Goal: Navigation & Orientation: Find specific page/section

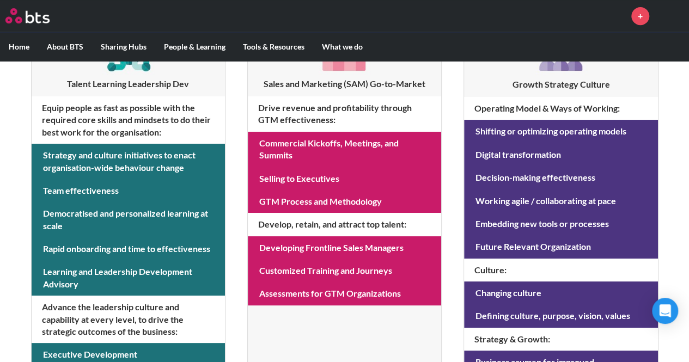
scroll to position [228, 0]
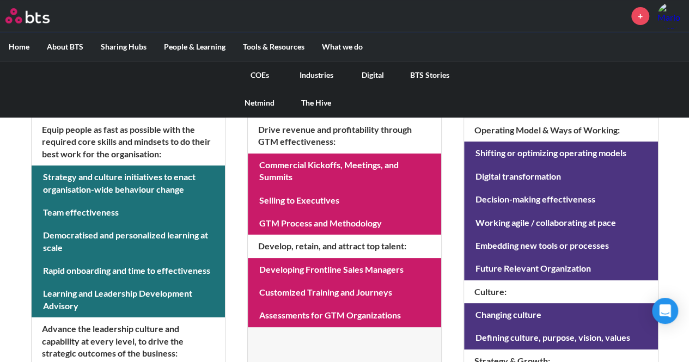
click at [370, 74] on link "Digital" at bounding box center [373, 75] width 57 height 28
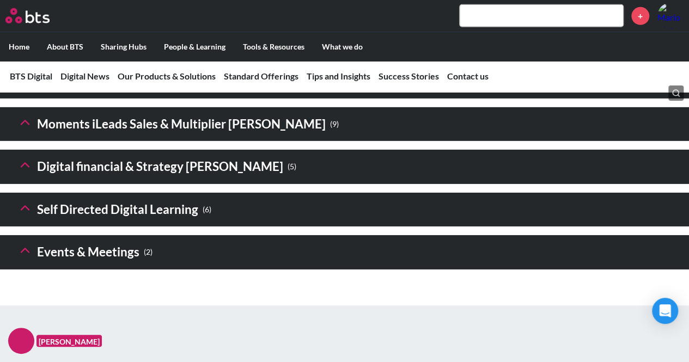
scroll to position [1673, 0]
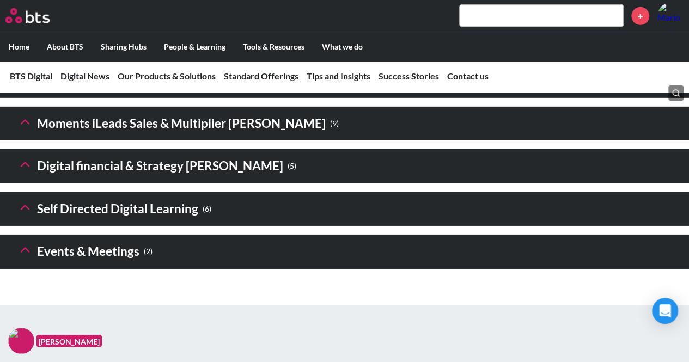
click at [25, 167] on polyline at bounding box center [25, 165] width 8 height 4
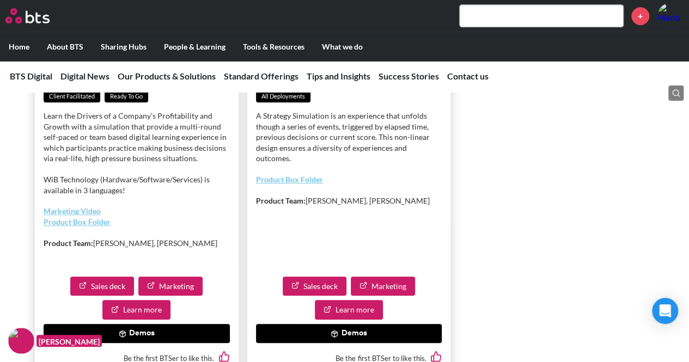
scroll to position [2375, 0]
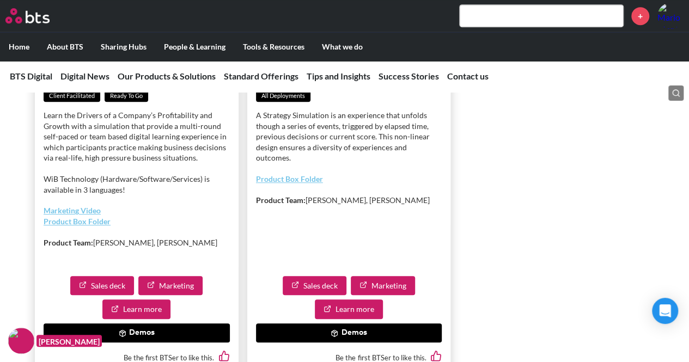
click at [97, 226] on link "Product Box Folder" at bounding box center [77, 221] width 67 height 9
